Goal: Book appointment/travel/reservation

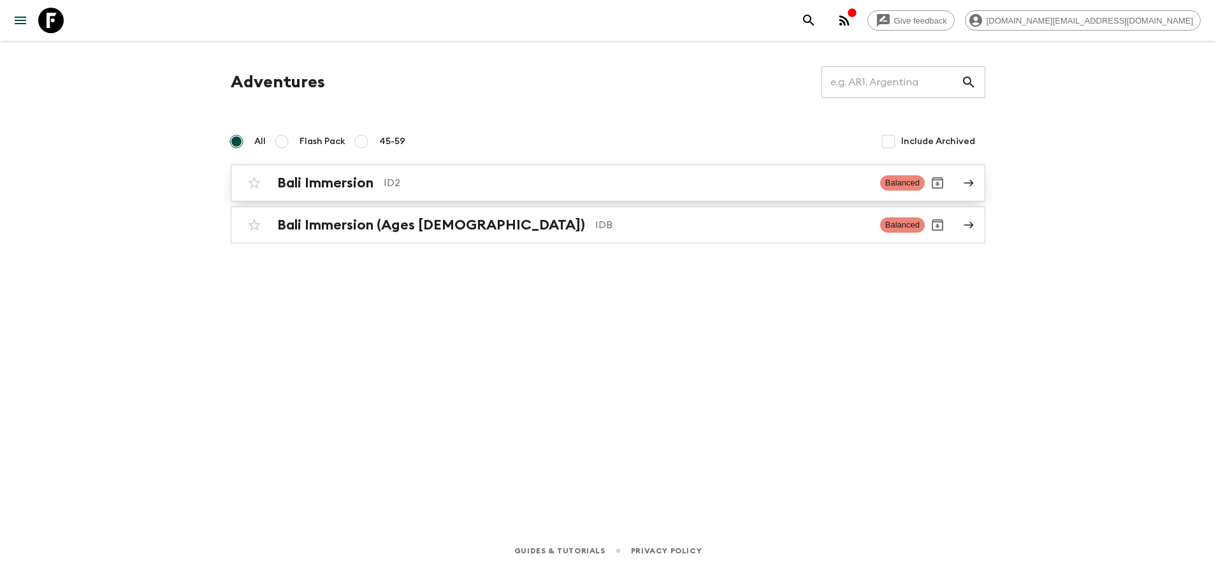
click at [366, 190] on h2 "Bali Immersion" at bounding box center [325, 183] width 96 height 17
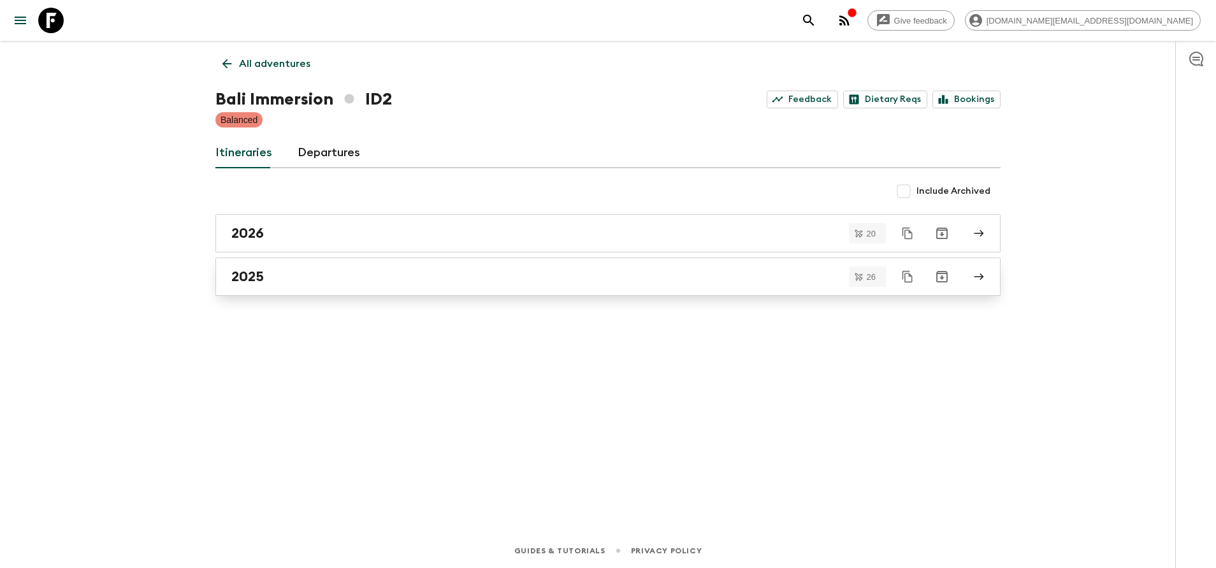
click at [304, 287] on link "2025" at bounding box center [607, 276] width 785 height 38
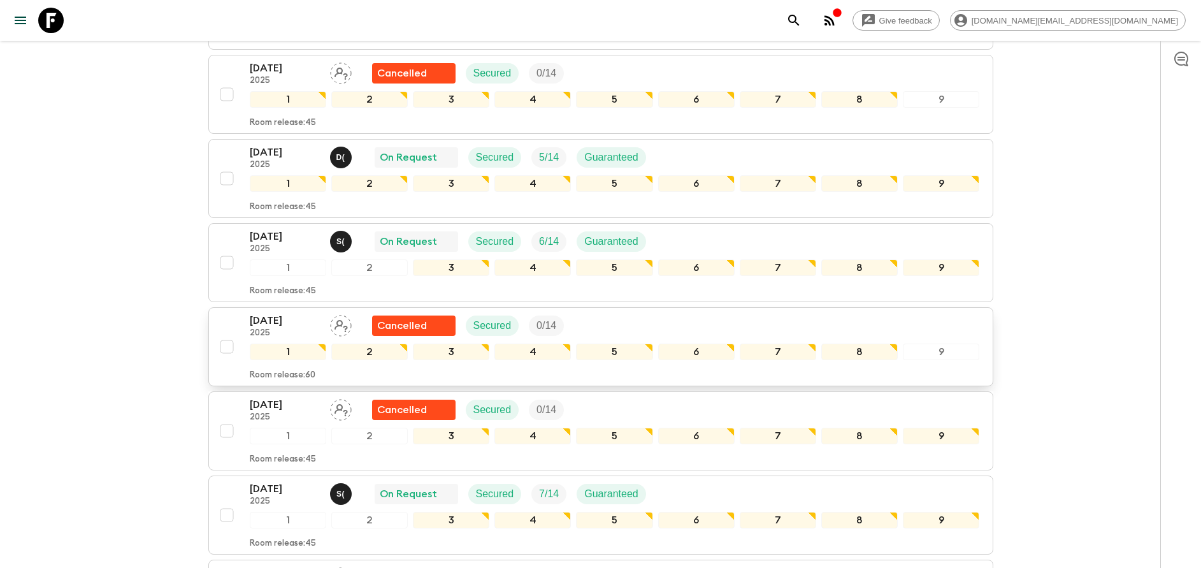
scroll to position [574, 0]
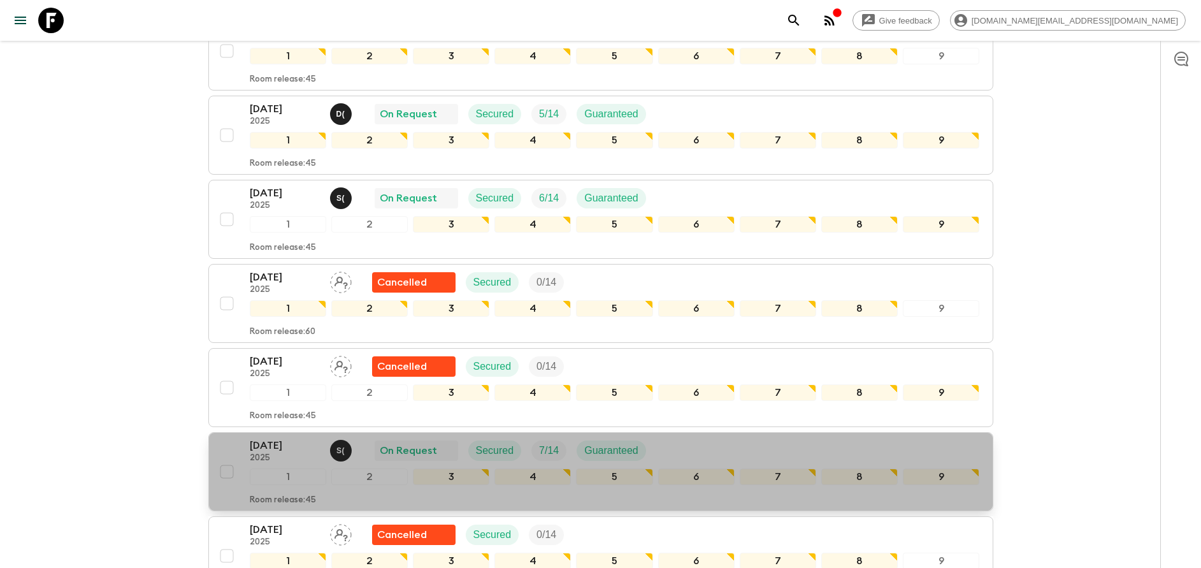
click at [266, 451] on p "[DATE]" at bounding box center [285, 445] width 70 height 15
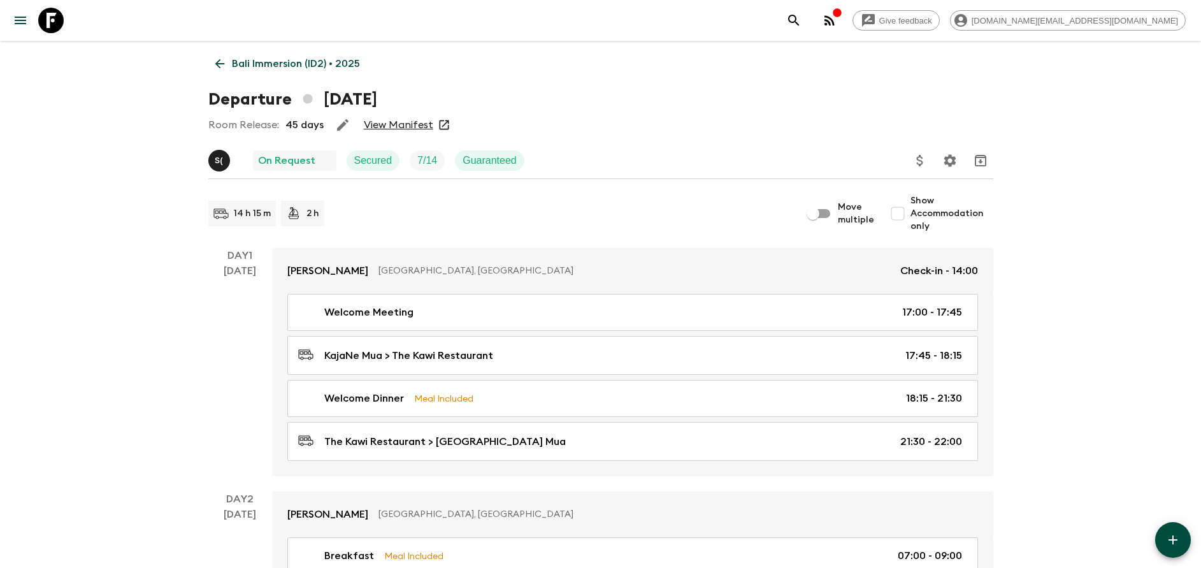
click at [386, 121] on link "View Manifest" at bounding box center [398, 125] width 69 height 13
